Goal: Transaction & Acquisition: Purchase product/service

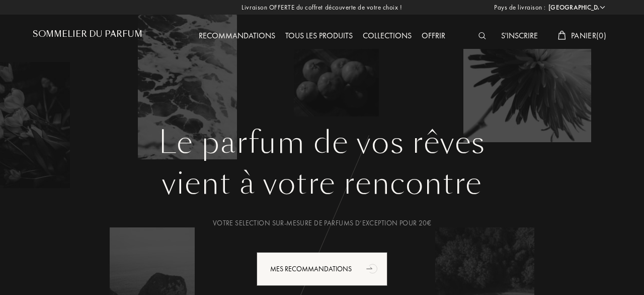
select select "FR"
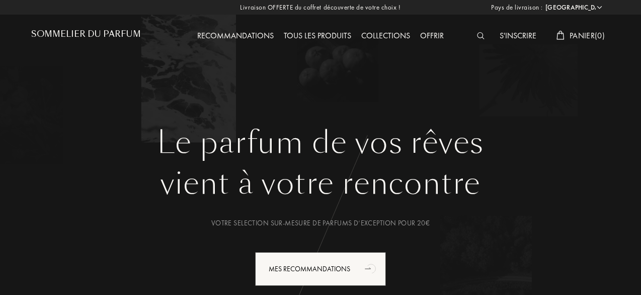
select select "FR"
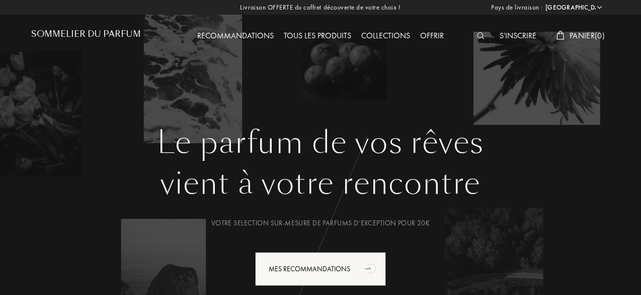
click at [477, 33] on img at bounding box center [481, 35] width 8 height 7
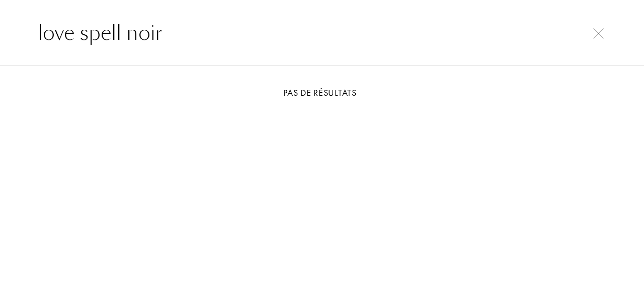
drag, startPoint x: 213, startPoint y: 35, endPoint x: 34, endPoint y: 29, distance: 179.3
click at [34, 29] on input "love spell noir" at bounding box center [322, 33] width 609 height 30
type input "l"
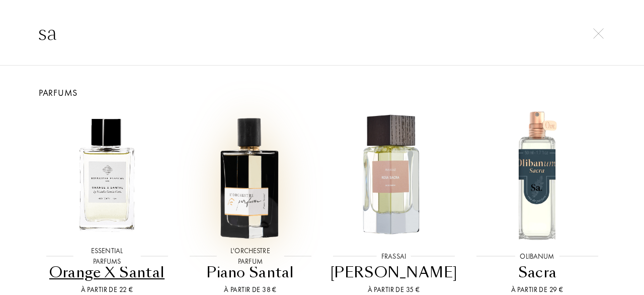
type input "s"
